Goal: Navigation & Orientation: Find specific page/section

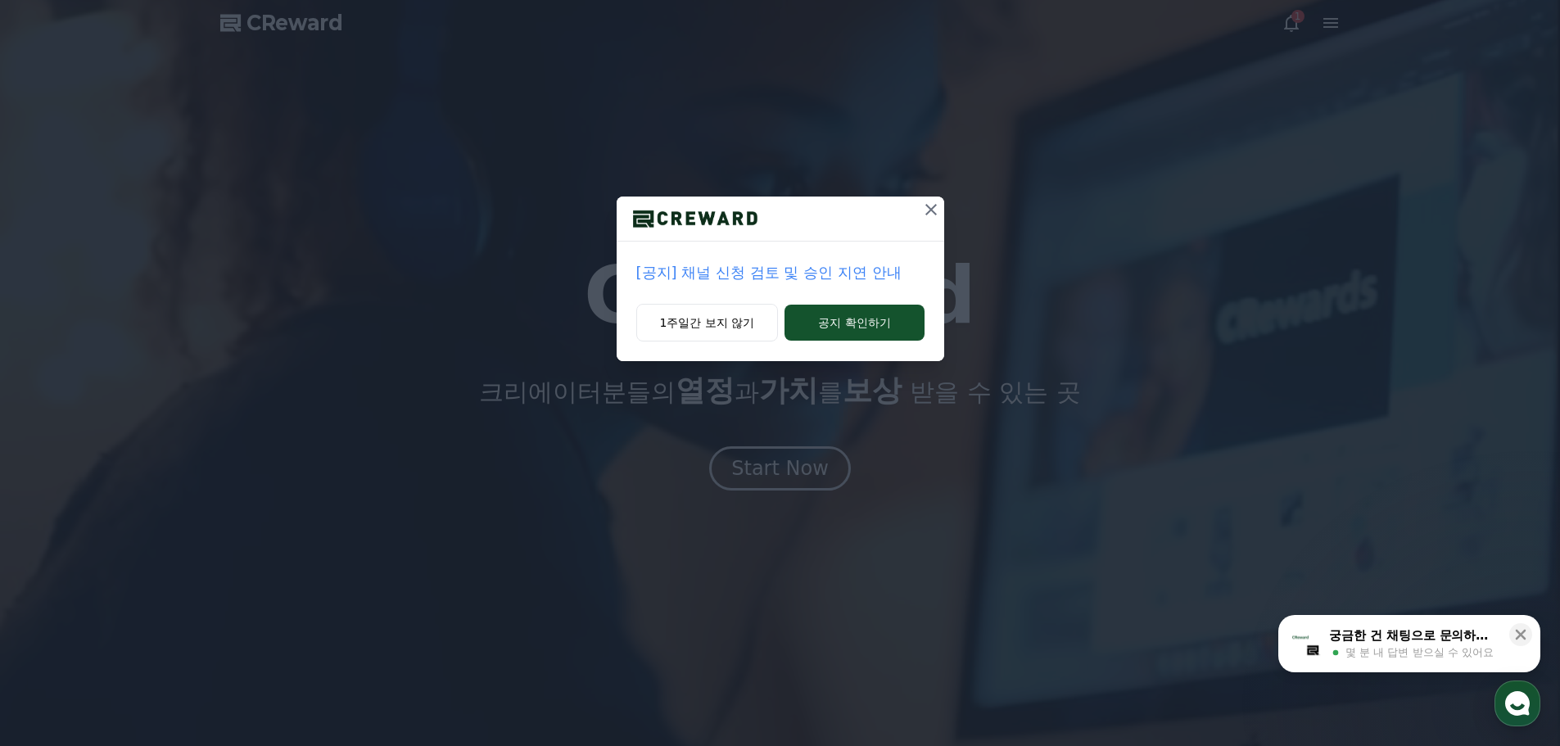
click at [825, 265] on p "[공지] 채널 신청 검토 및 승인 지연 안내" at bounding box center [780, 272] width 288 height 23
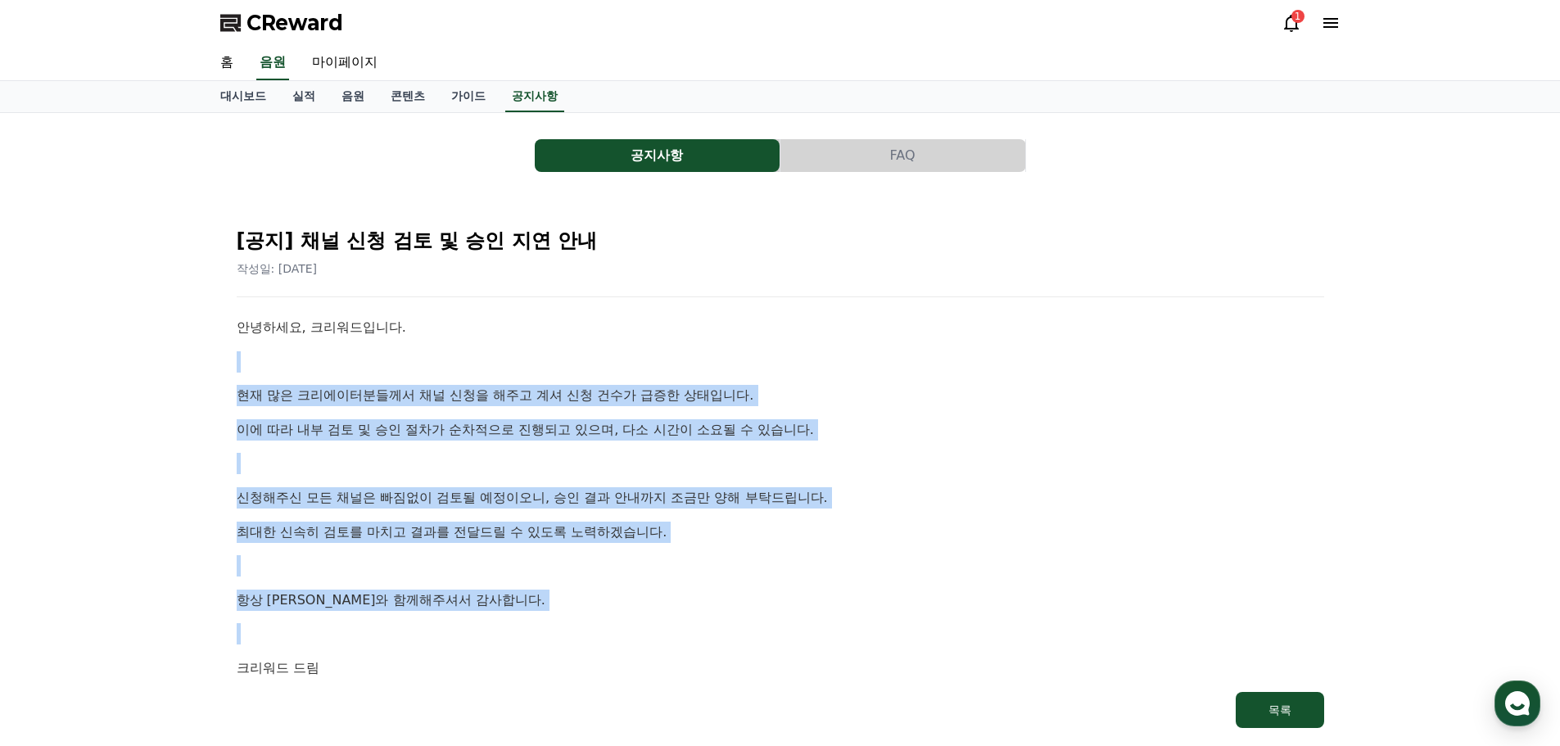
drag, startPoint x: 338, startPoint y: 355, endPoint x: 427, endPoint y: 638, distance: 297.1
click at [427, 638] on div "안녕하세요, 크리워드입니다. 현재 많은 크리에이터분들께서 채널 신청을 해주고 계셔 신청 건수가 급증한 상태입니다. 이에 따라 내부 검토 및 승…" at bounding box center [781, 498] width 1088 height 362
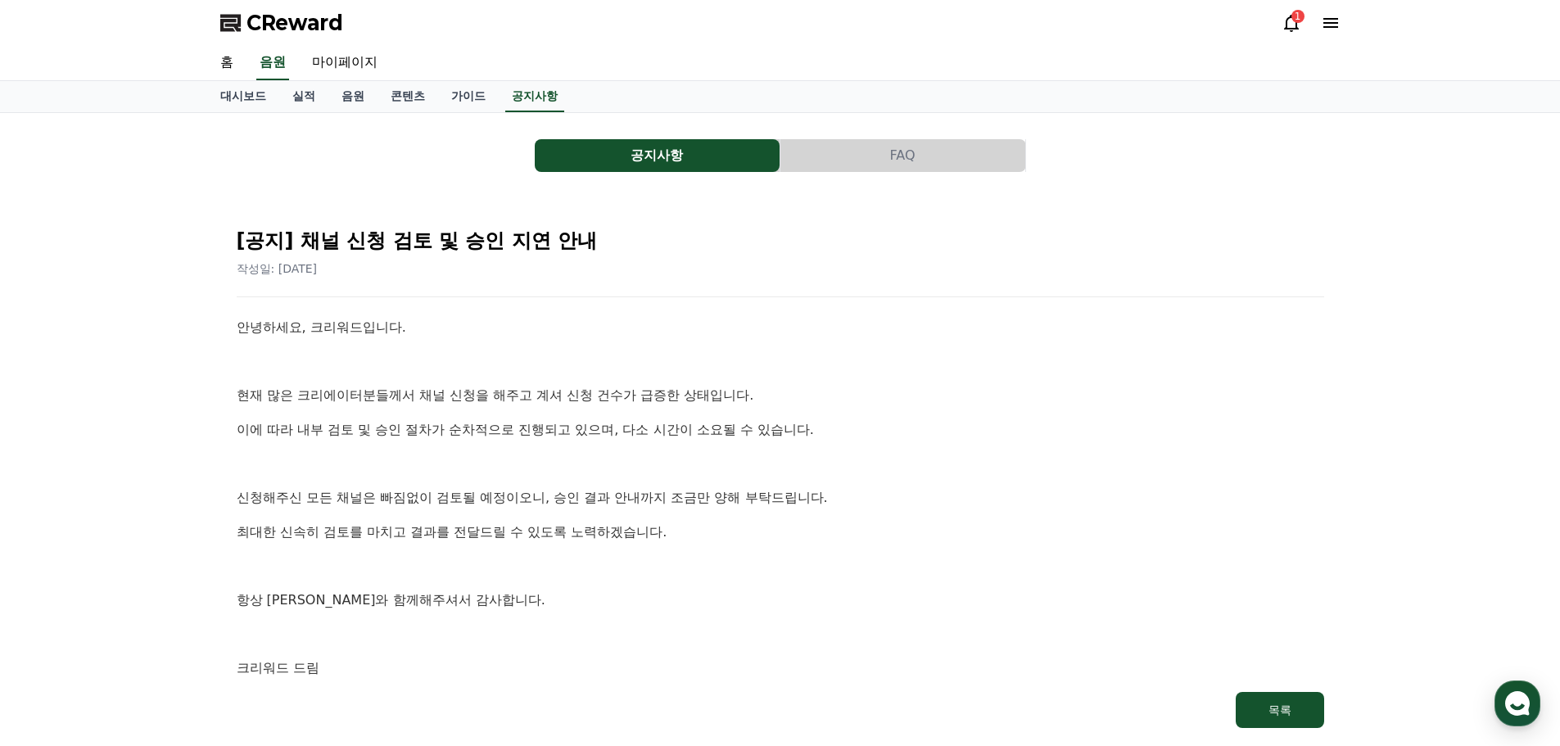
click at [340, 665] on p "크리워드 드림" at bounding box center [781, 668] width 1088 height 21
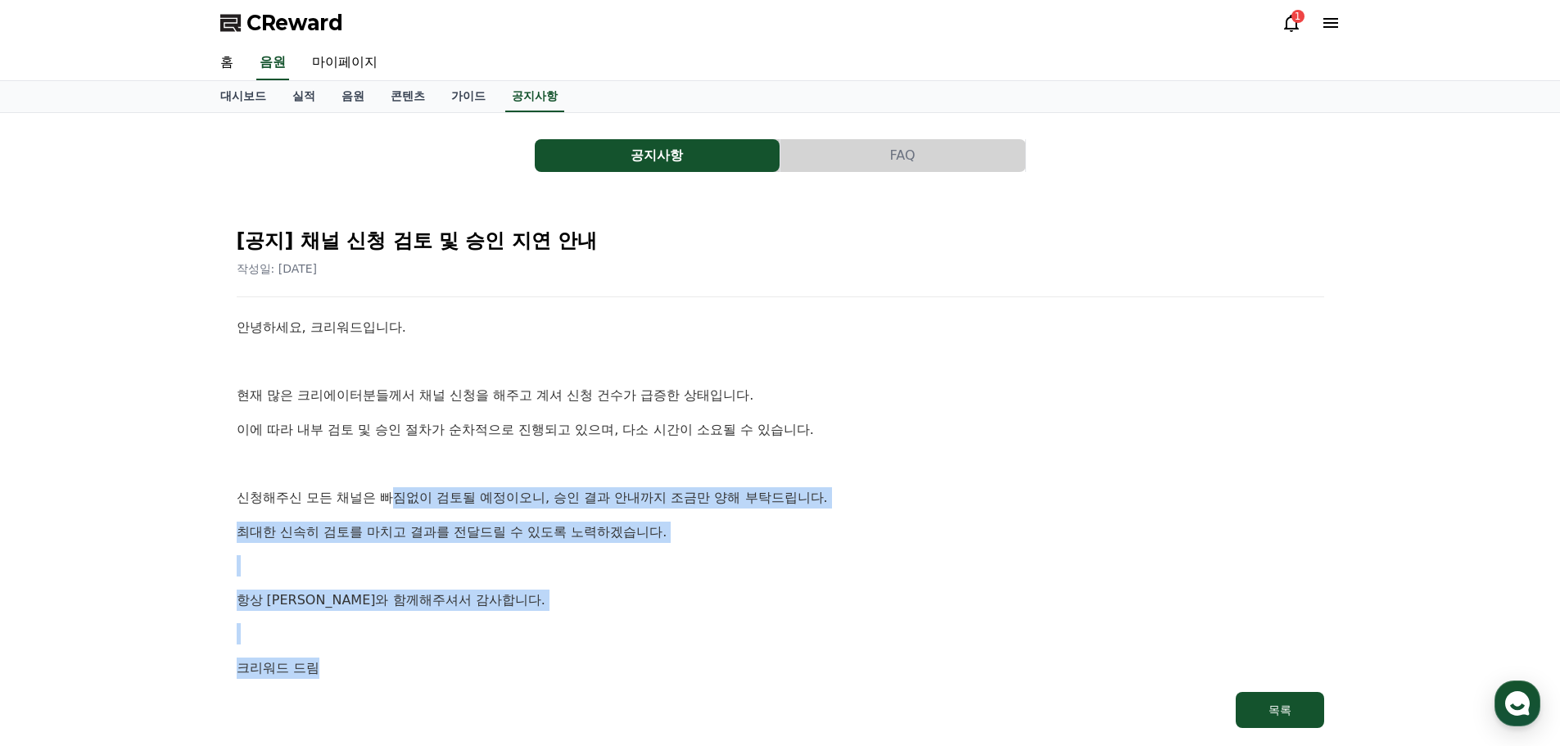
drag, startPoint x: 377, startPoint y: 670, endPoint x: 405, endPoint y: 369, distance: 302.6
click at [393, 441] on div "안녕하세요, 크리워드입니다. 현재 많은 크리에이터분들께서 채널 신청을 해주고 계셔 신청 건수가 급증한 상태입니다. 이에 따라 내부 검토 및 승…" at bounding box center [781, 498] width 1088 height 362
click at [1294, 27] on icon at bounding box center [1292, 23] width 20 height 20
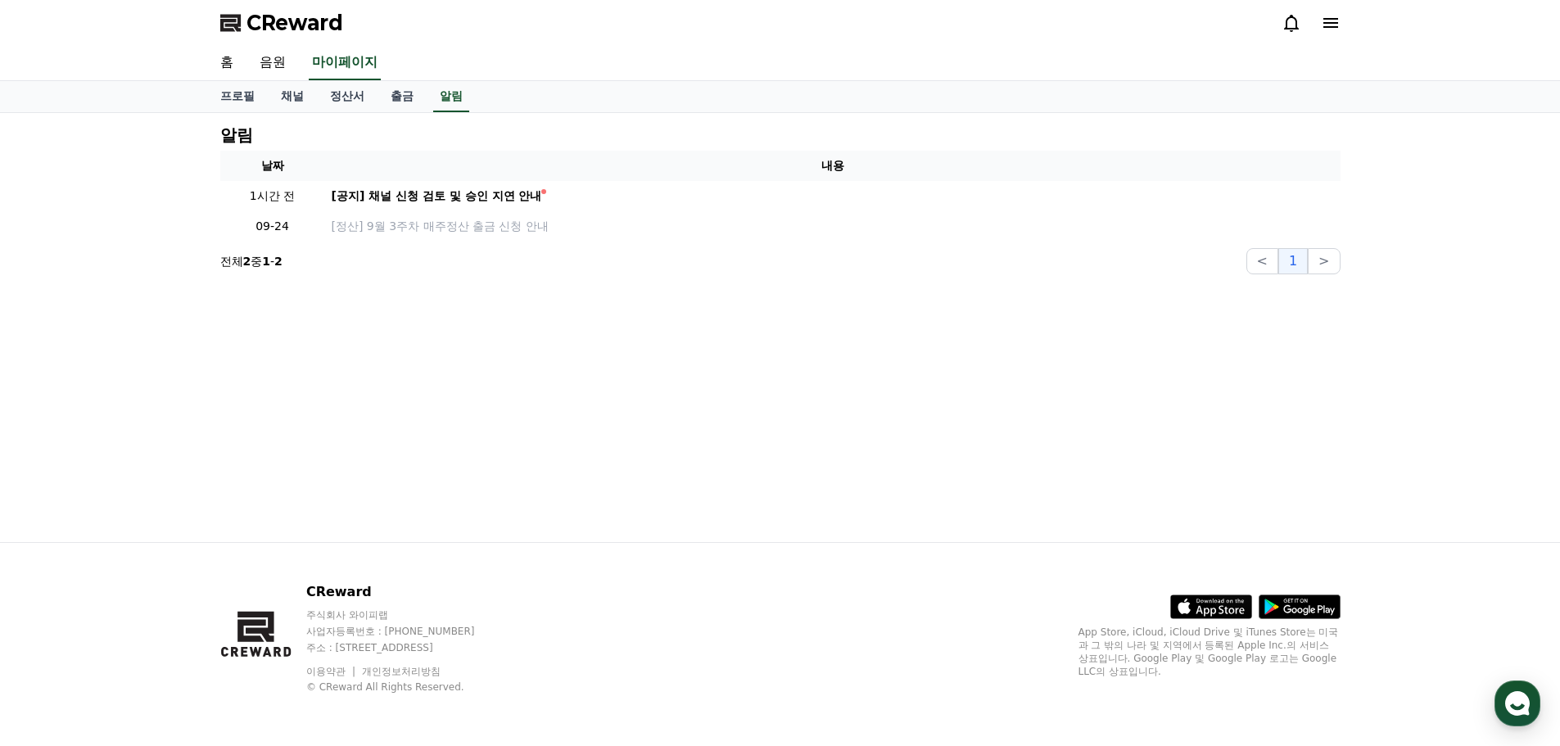
click at [1327, 25] on icon at bounding box center [1331, 23] width 20 height 20
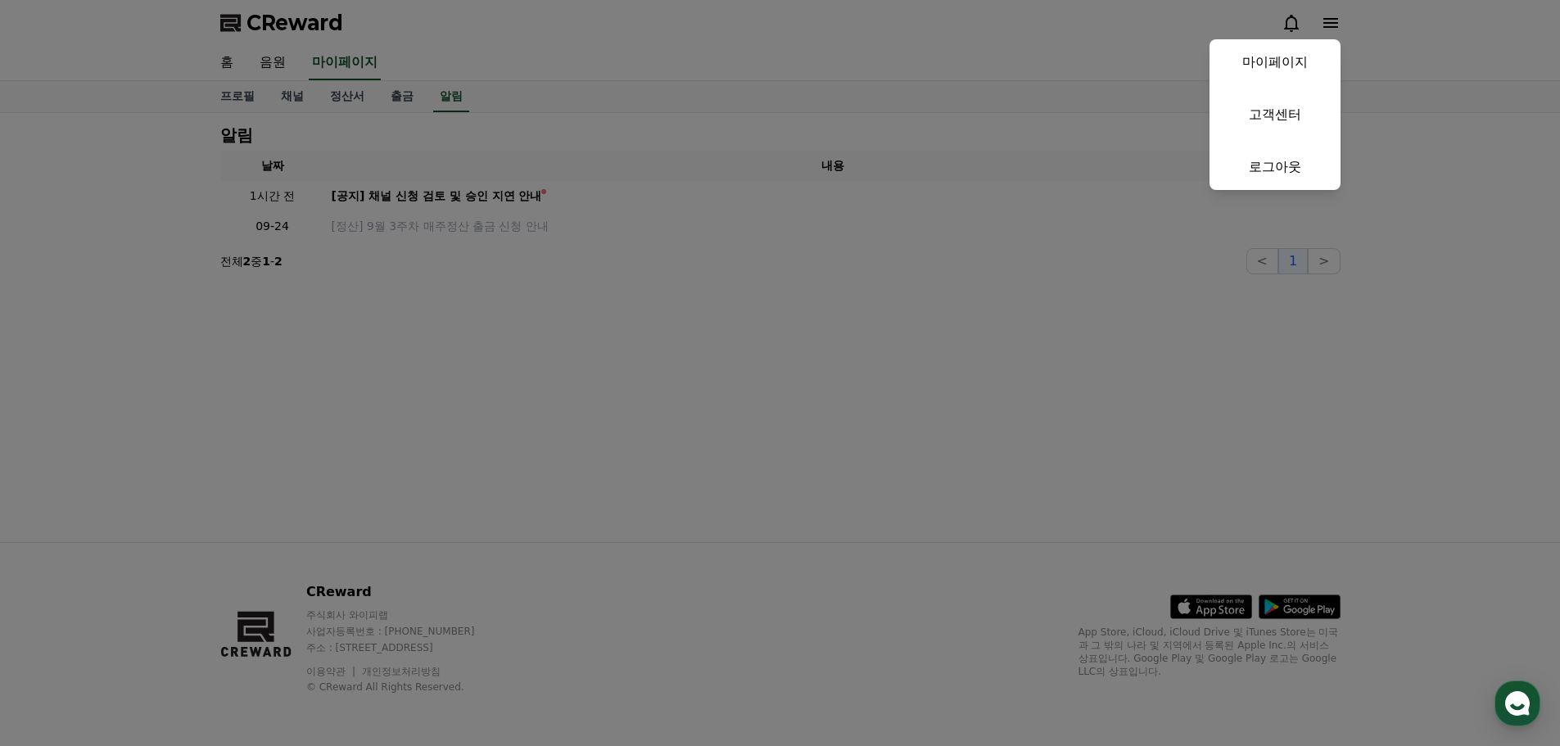
click at [1327, 25] on button "close" at bounding box center [780, 373] width 1560 height 746
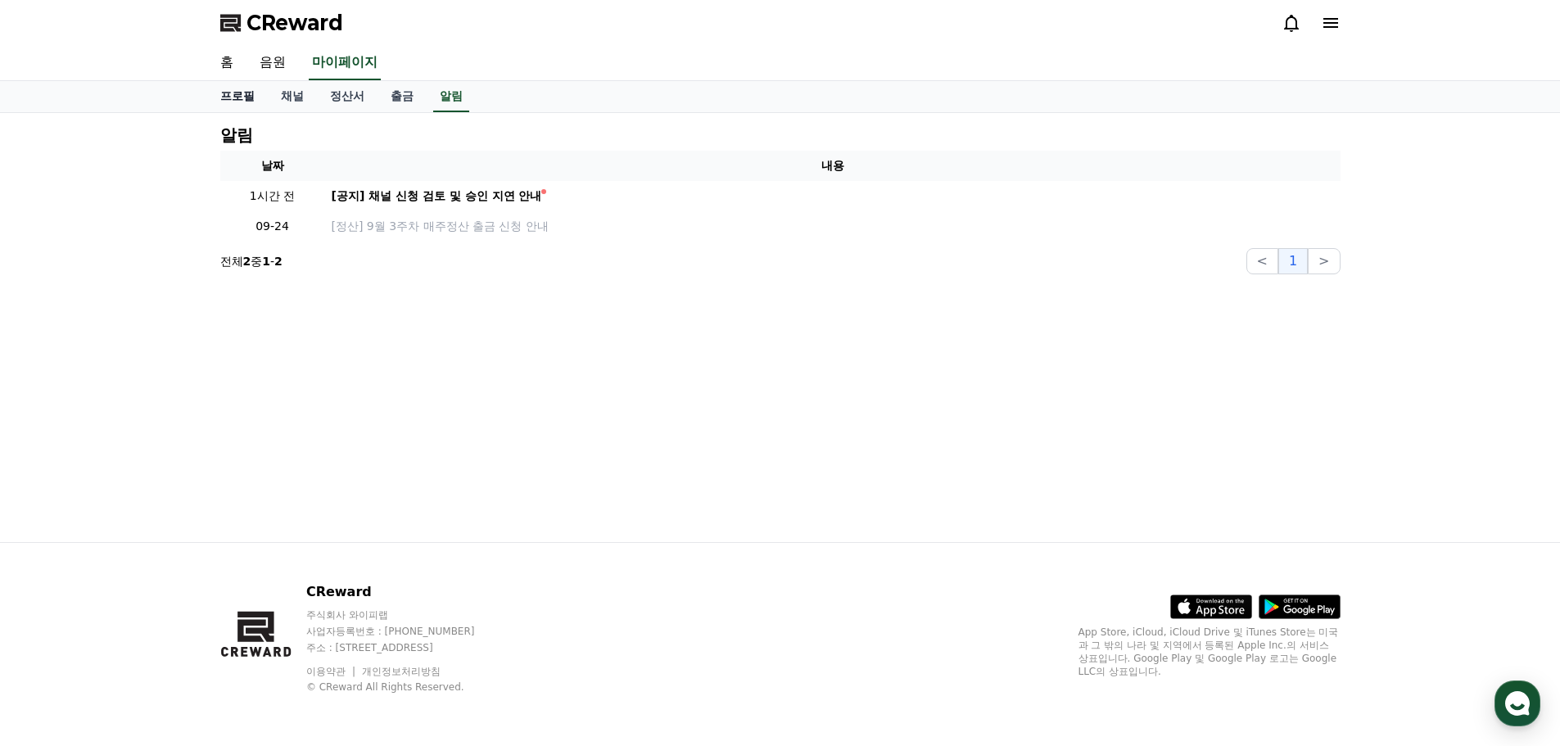
click at [258, 100] on link "프로필" at bounding box center [237, 96] width 61 height 31
select select "**********"
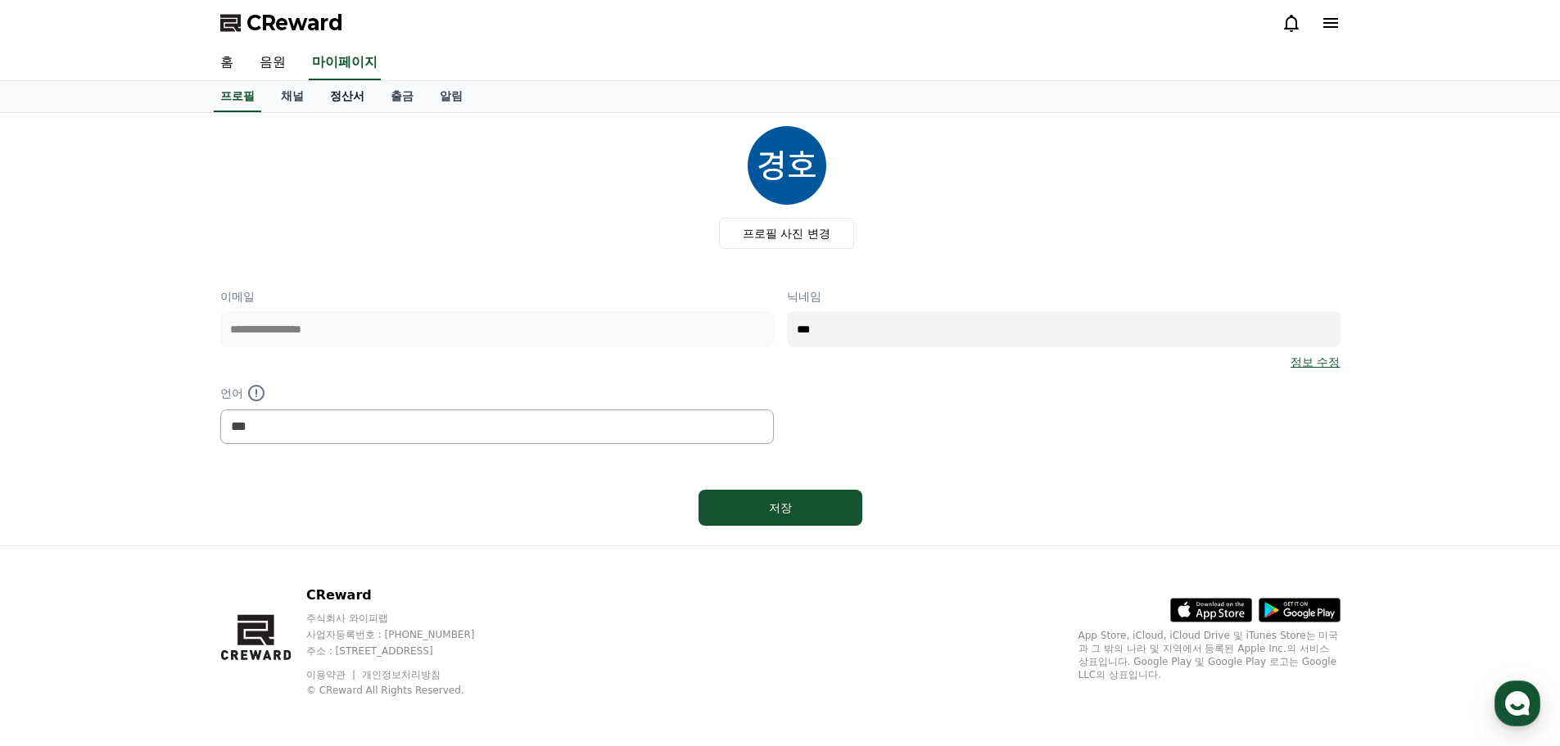
click at [318, 100] on link "정산서" at bounding box center [347, 96] width 61 height 31
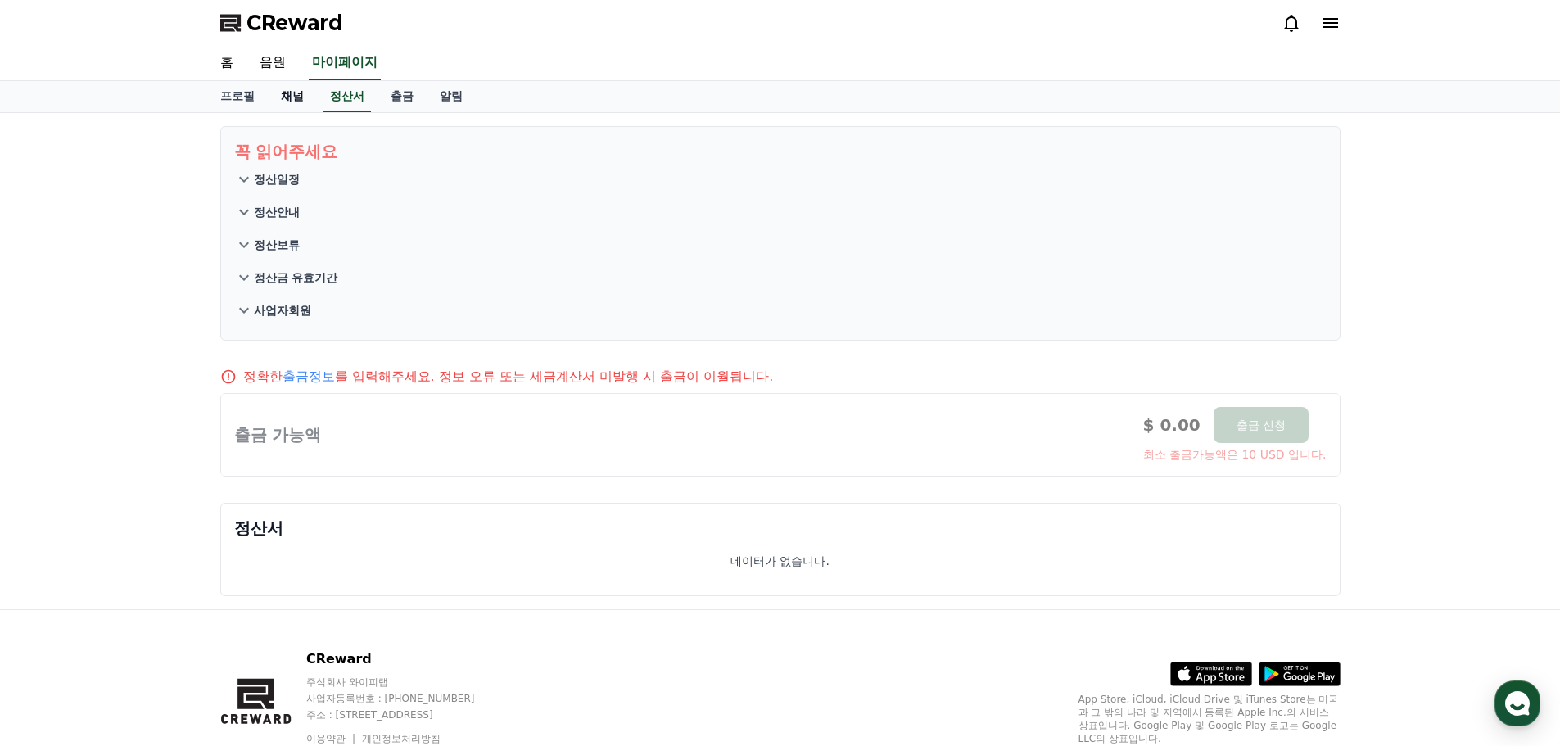
click at [301, 100] on link "채널" at bounding box center [292, 96] width 49 height 31
